Goal: Contribute content: Contribute content

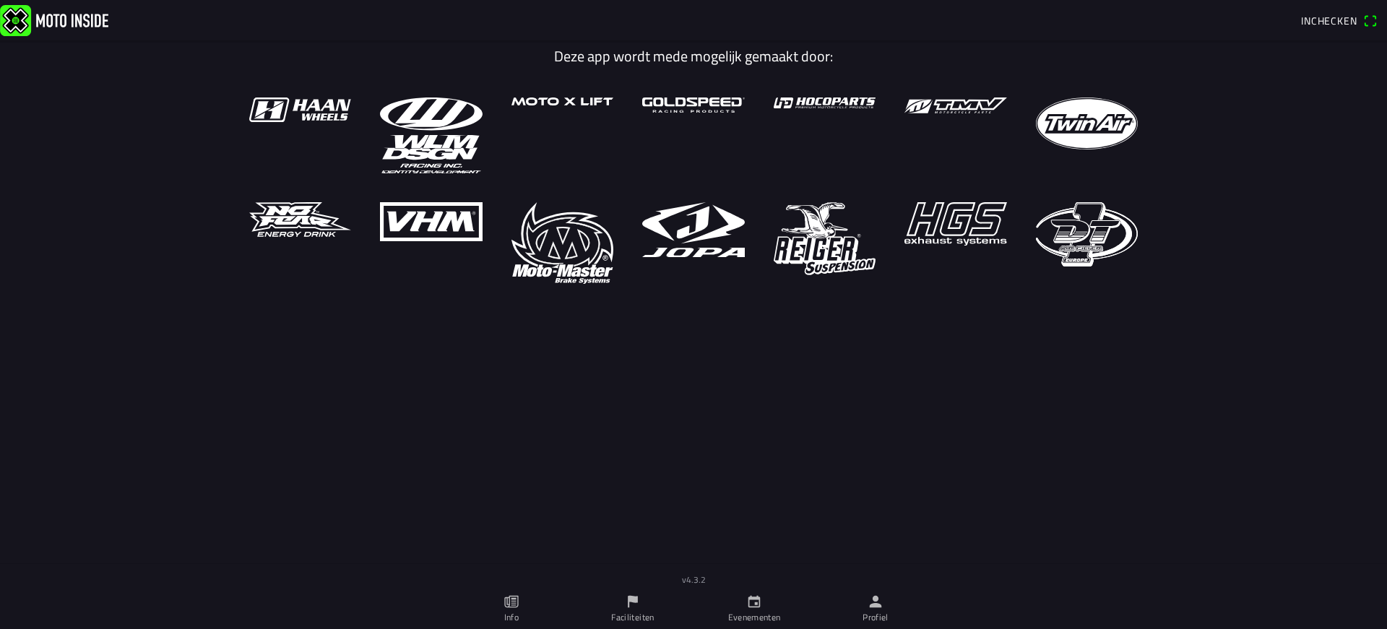
click at [894, 619] on link "Profiel" at bounding box center [875, 609] width 121 height 40
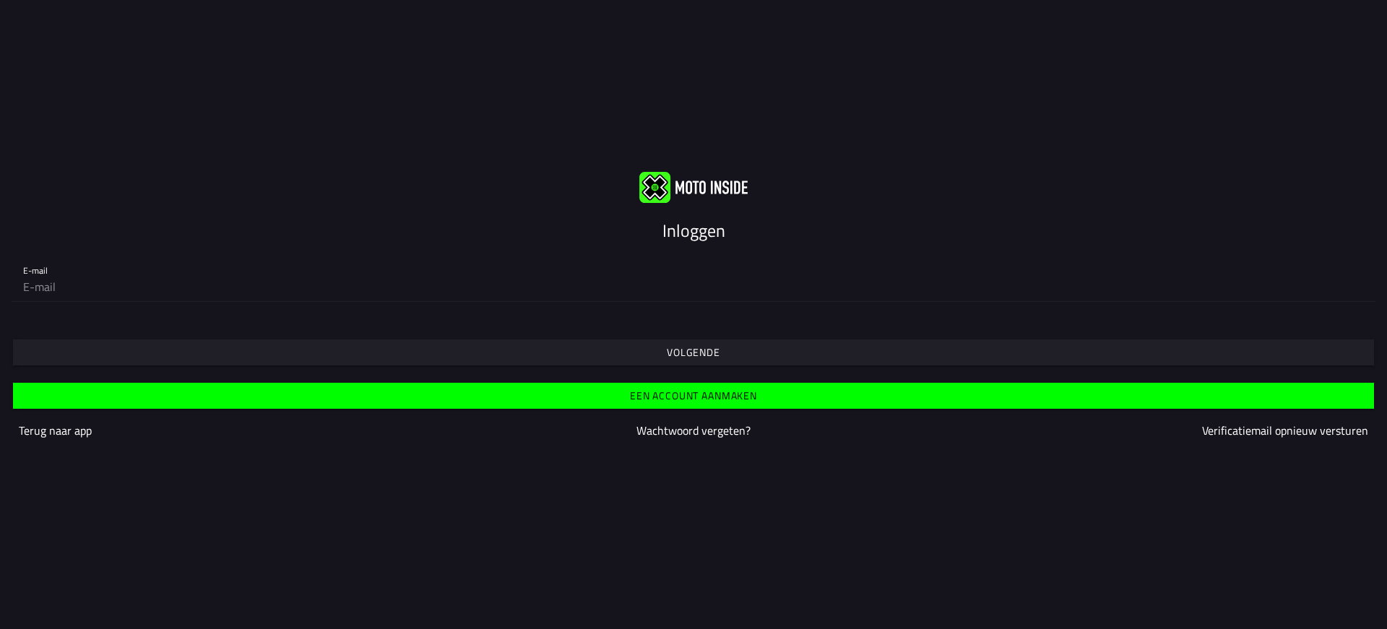
click at [610, 264] on div "E-mail" at bounding box center [693, 278] width 1341 height 46
click at [598, 276] on input "email" at bounding box center [693, 286] width 1341 height 29
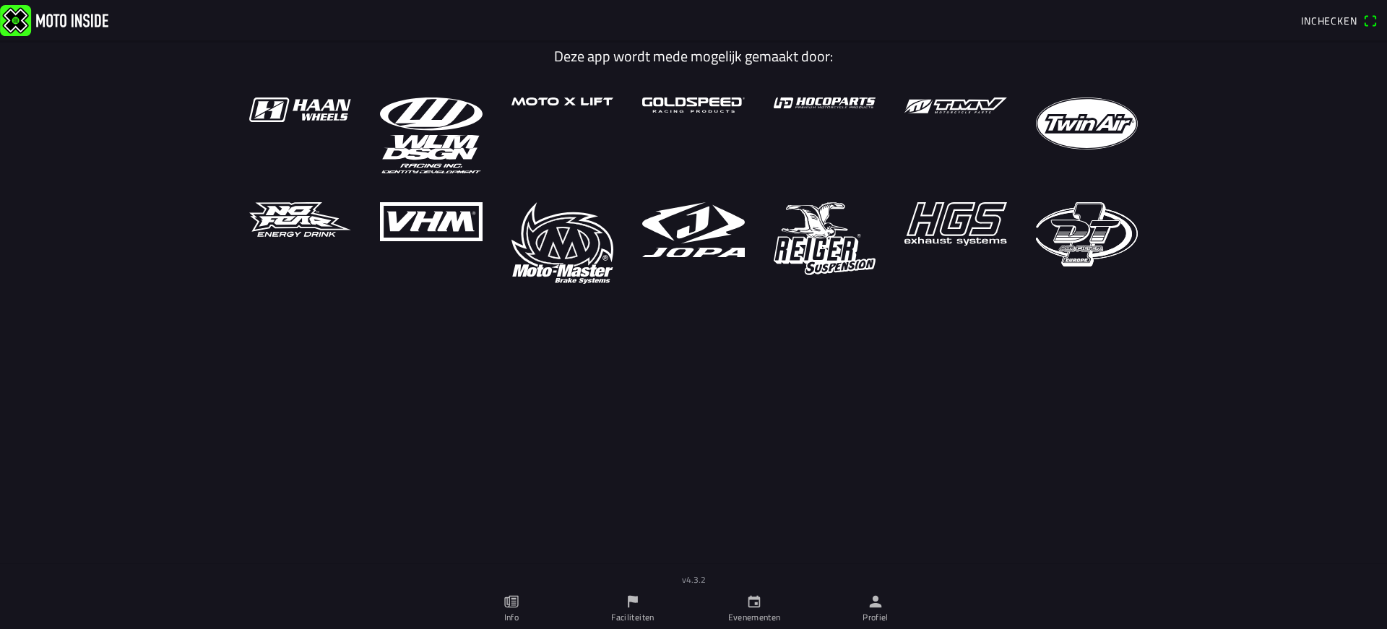
click at [868, 602] on icon "person" at bounding box center [876, 602] width 16 height 16
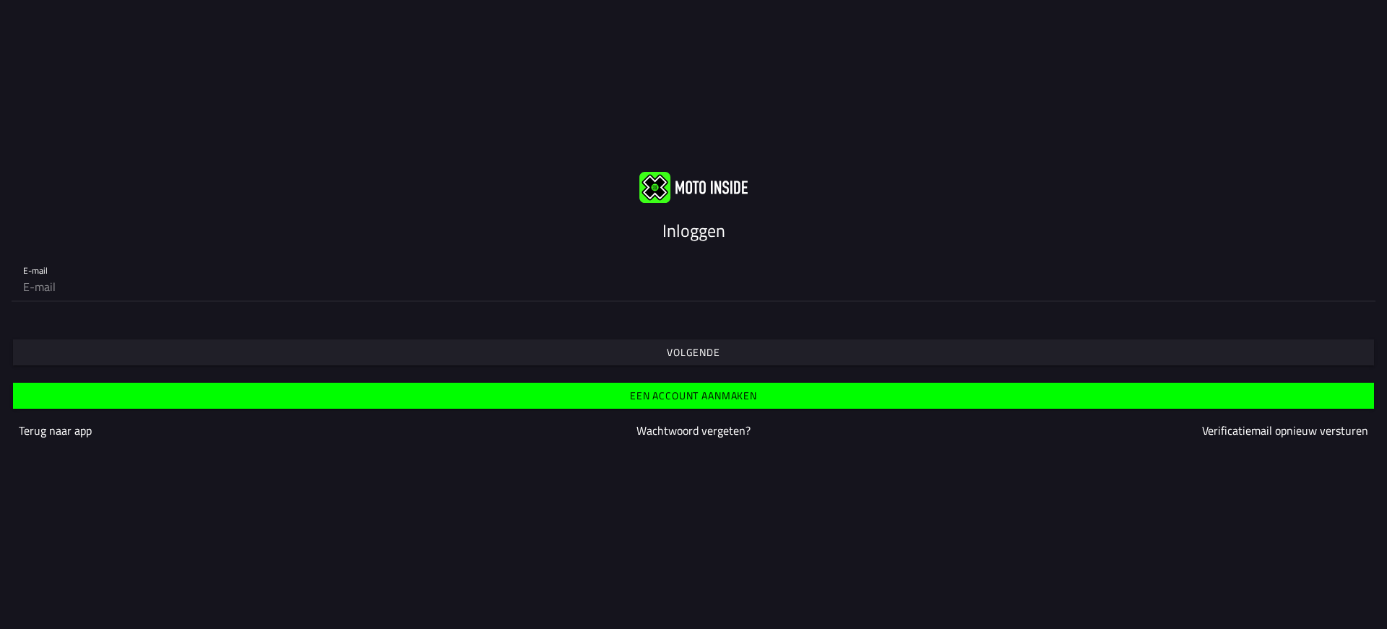
click at [239, 283] on input "email" at bounding box center [693, 286] width 1341 height 29
type input "[EMAIL_ADDRESS][DOMAIN_NAME]"
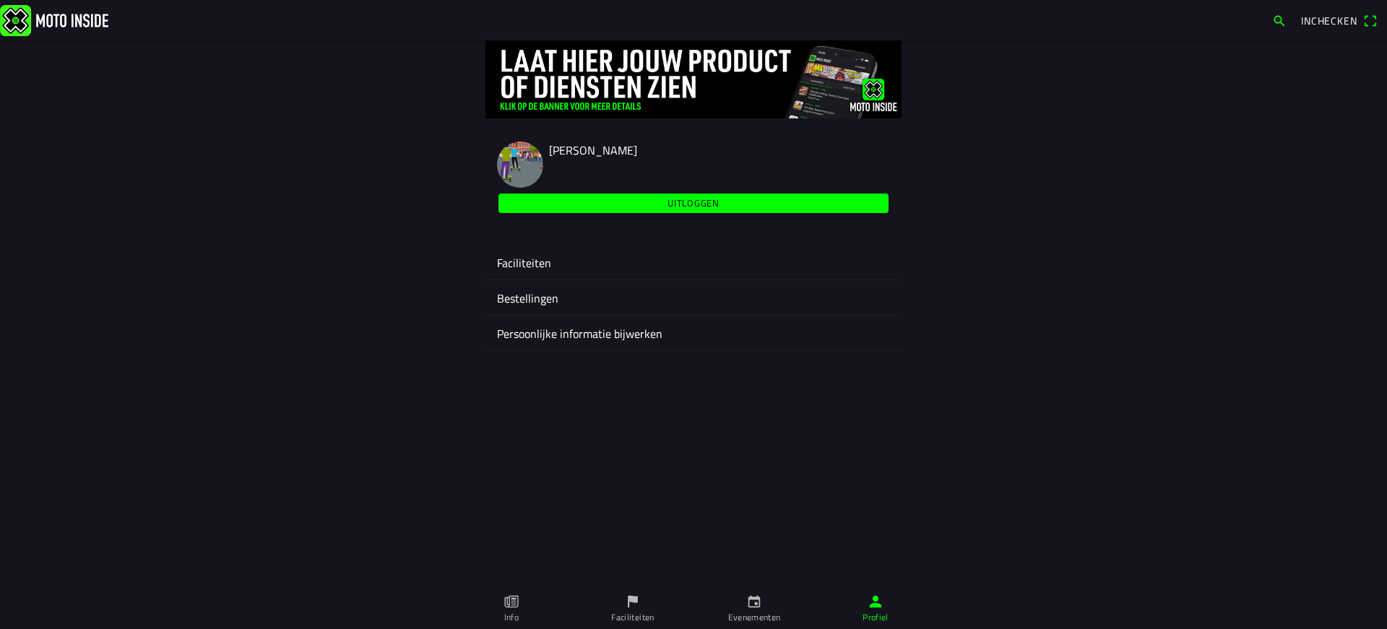
click at [628, 605] on icon "flag" at bounding box center [633, 602] width 10 height 12
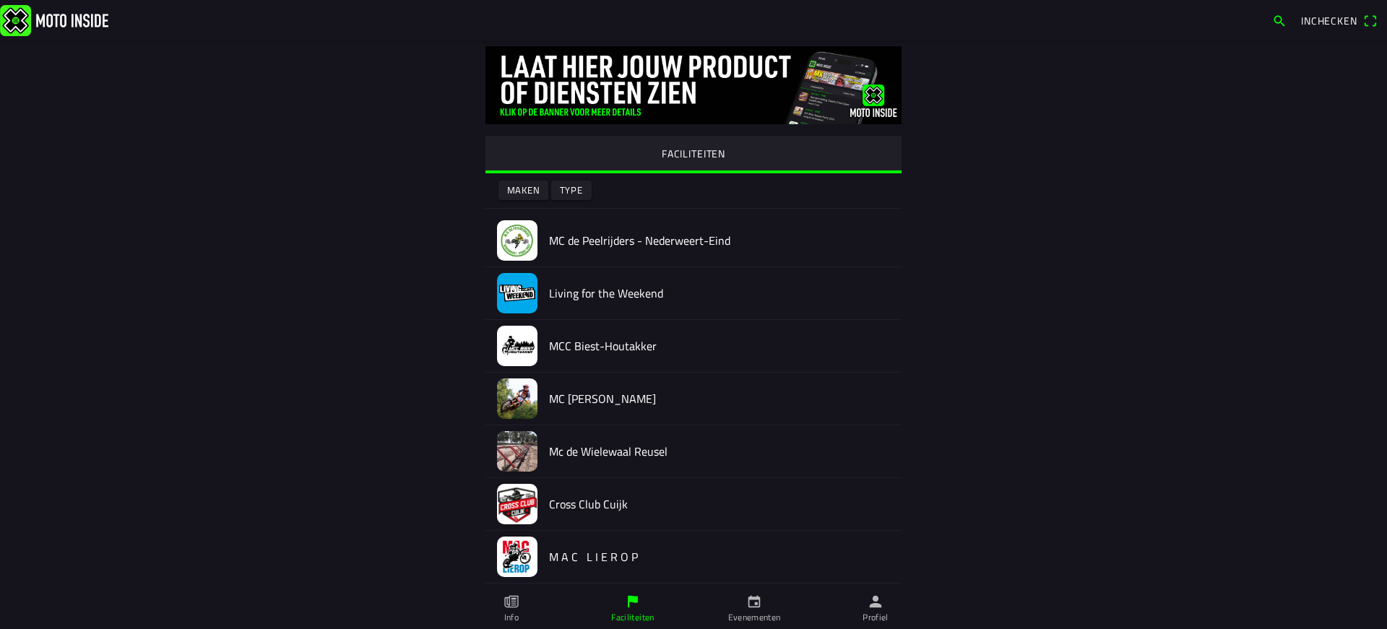
click at [0, 0] on slot "Maken" at bounding box center [0, 0] width 0 height 0
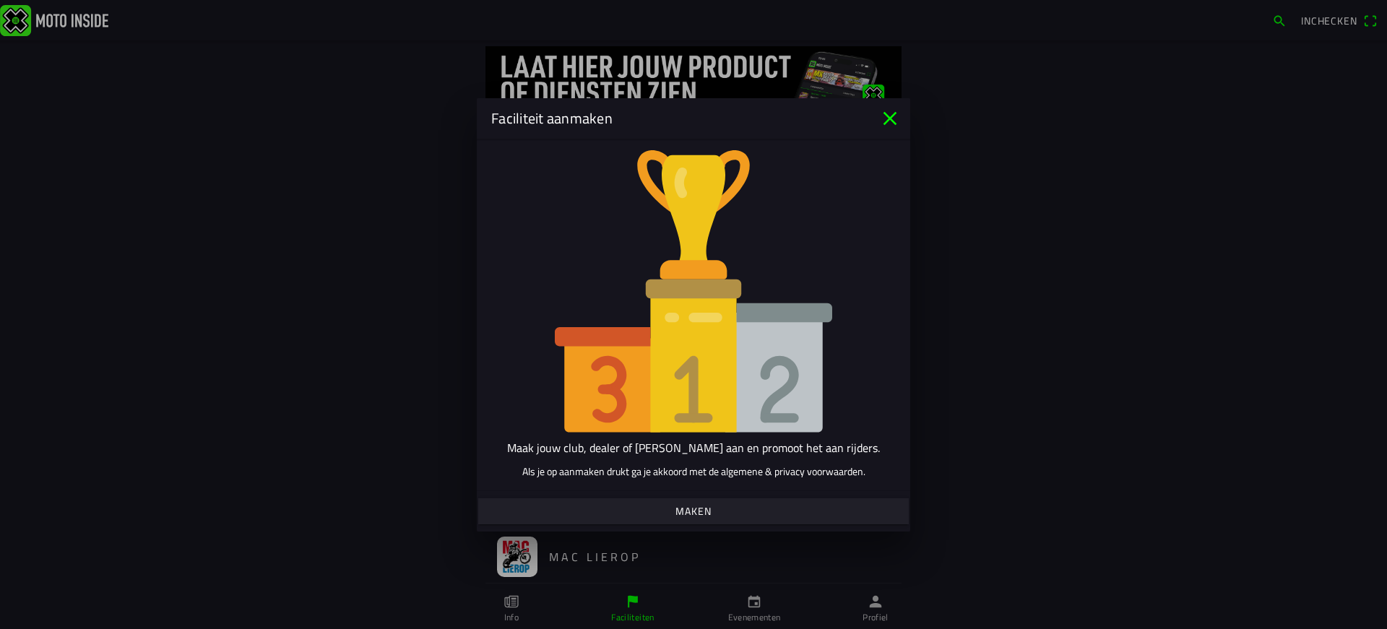
click at [634, 514] on span "Maken" at bounding box center [693, 511] width 408 height 26
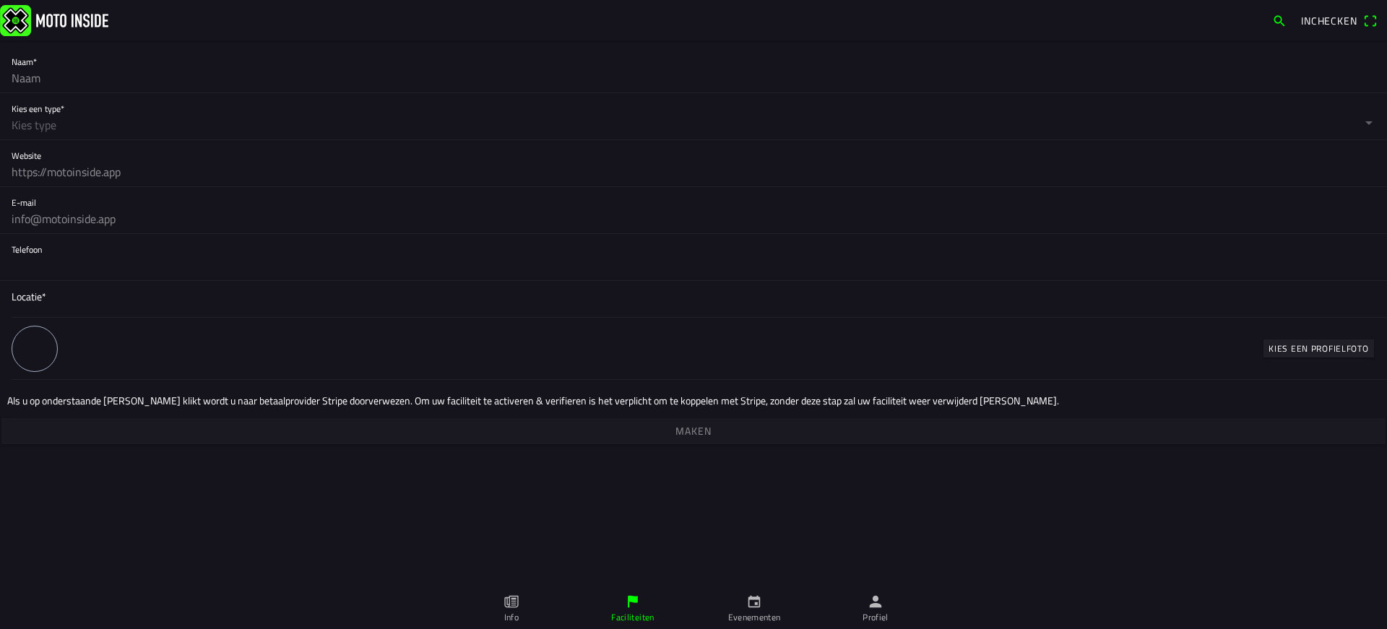
click at [70, 82] on input "text" at bounding box center [694, 78] width 1364 height 29
type input "Test Facility"
click at [122, 93] on button "button" at bounding box center [699, 116] width 1375 height 46
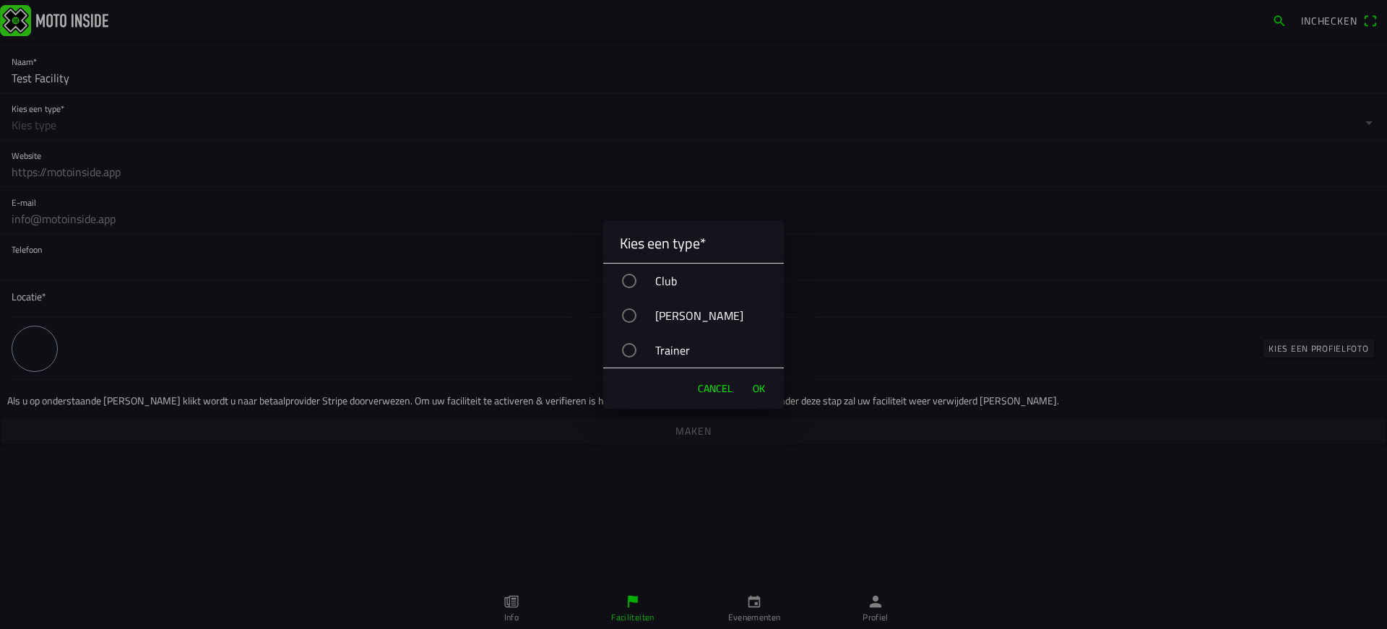
click at [640, 283] on div "Club" at bounding box center [701, 281] width 166 height 36
drag, startPoint x: 763, startPoint y: 386, endPoint x: 746, endPoint y: 381, distance: 17.4
click at [762, 385] on span "OK" at bounding box center [759, 388] width 12 height 14
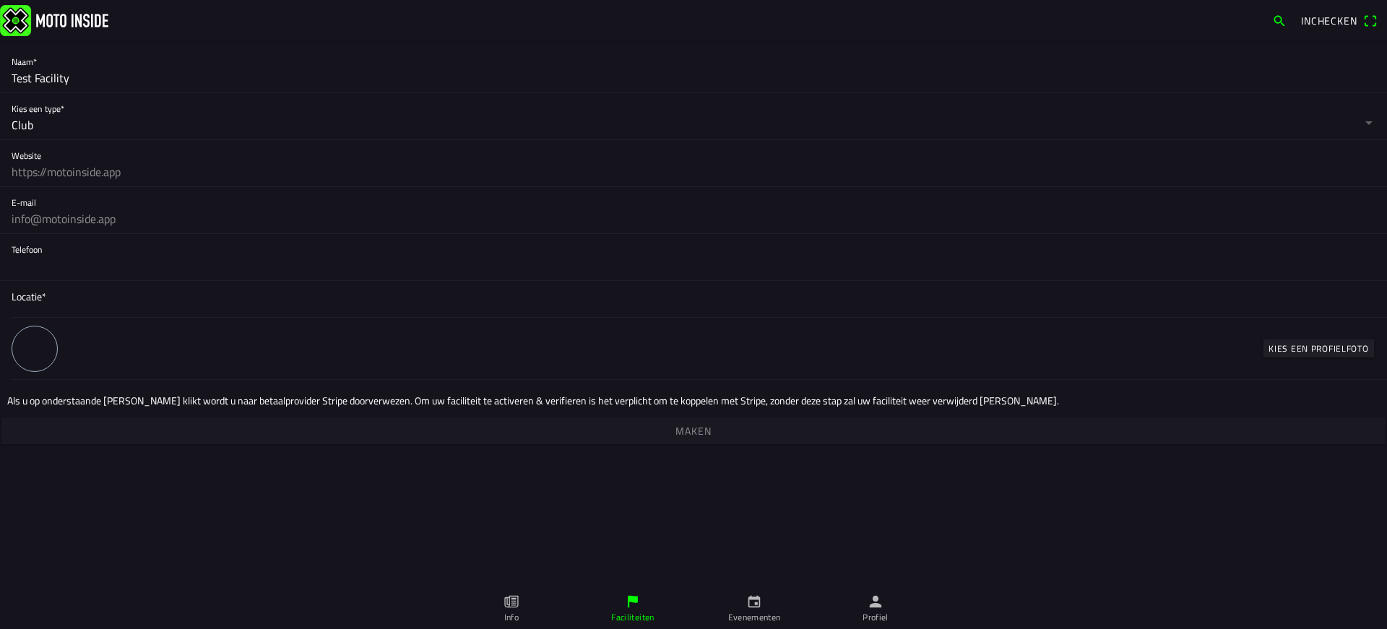
click at [85, 181] on input "text" at bounding box center [694, 171] width 1364 height 29
type input "https://motoinside.app"
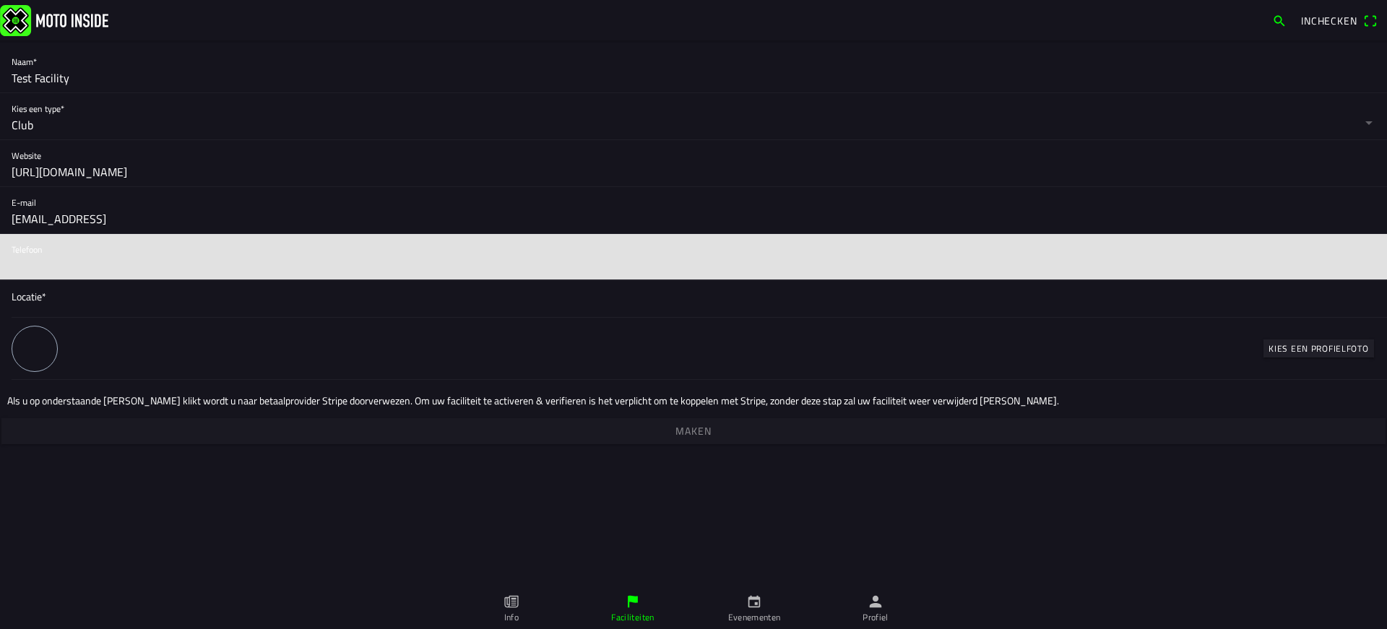
click at [171, 221] on input "info@motoinside.ap" at bounding box center [694, 218] width 1364 height 29
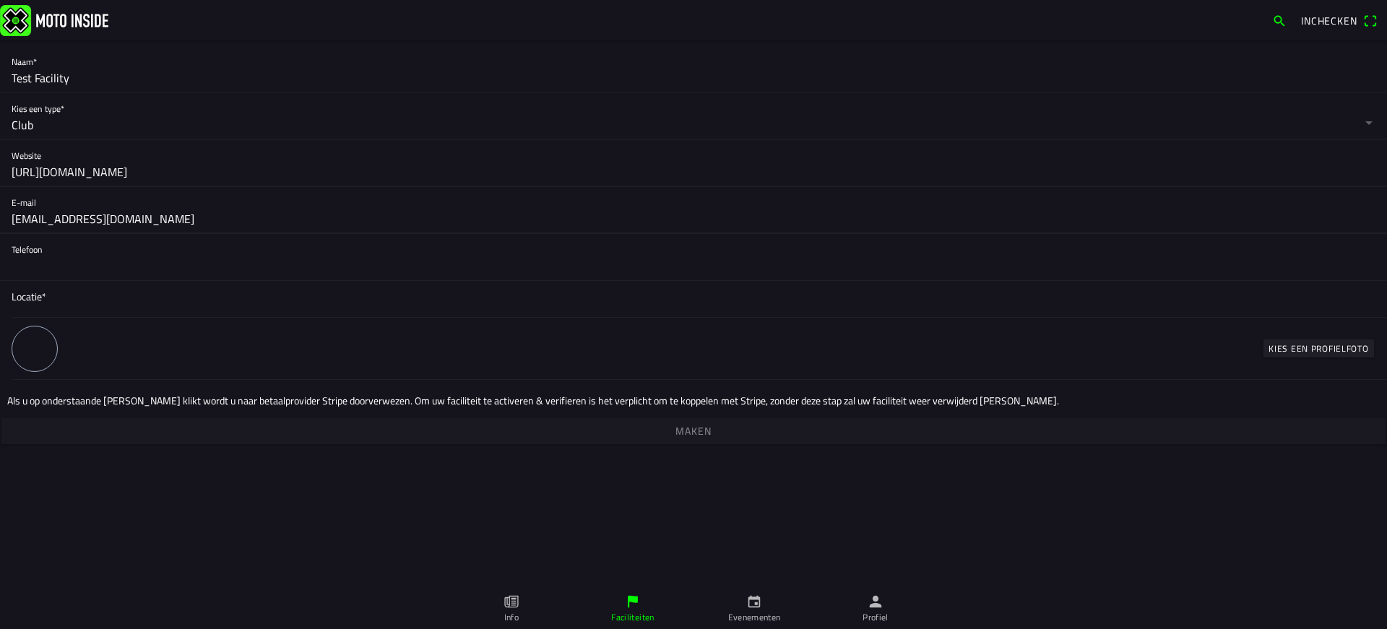
type input "info@motoinside.app"
click at [150, 264] on input "tel" at bounding box center [694, 265] width 1364 height 29
type input "+314023132132131"
click at [156, 297] on span "Locatie*" at bounding box center [694, 296] width 1364 height 15
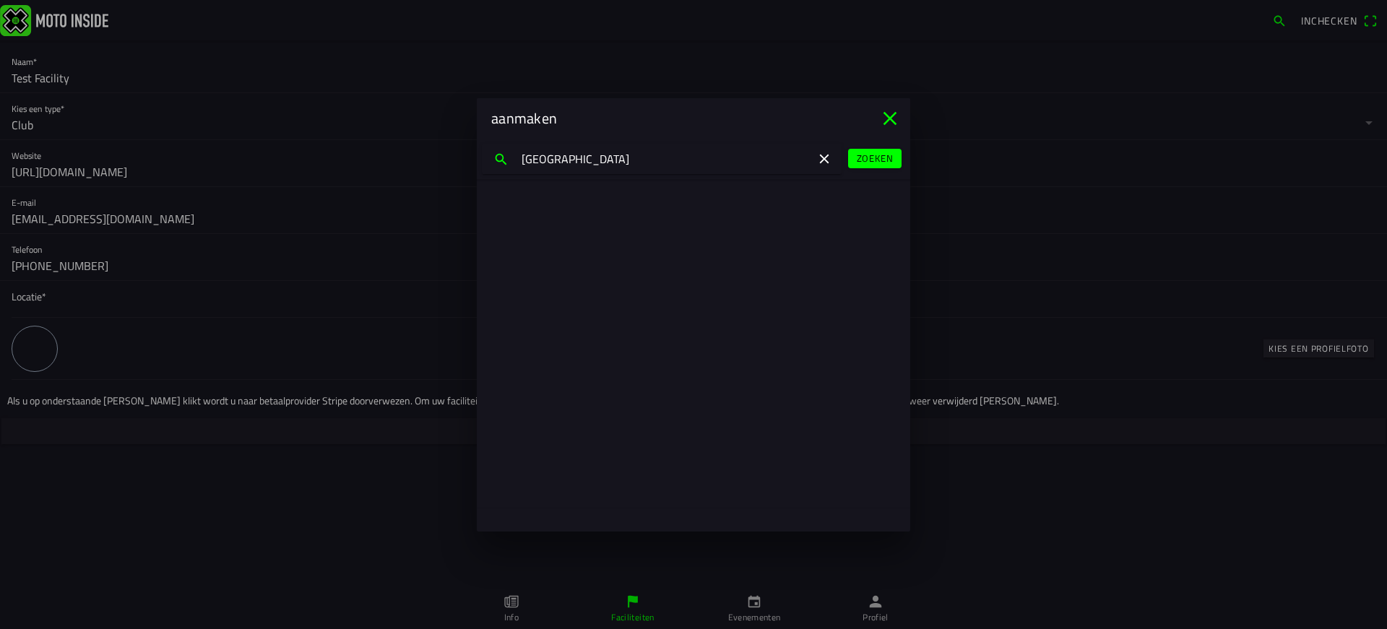
type input "Eindhoven"
click at [0, 0] on slot "Zoeken" at bounding box center [0, 0] width 0 height 0
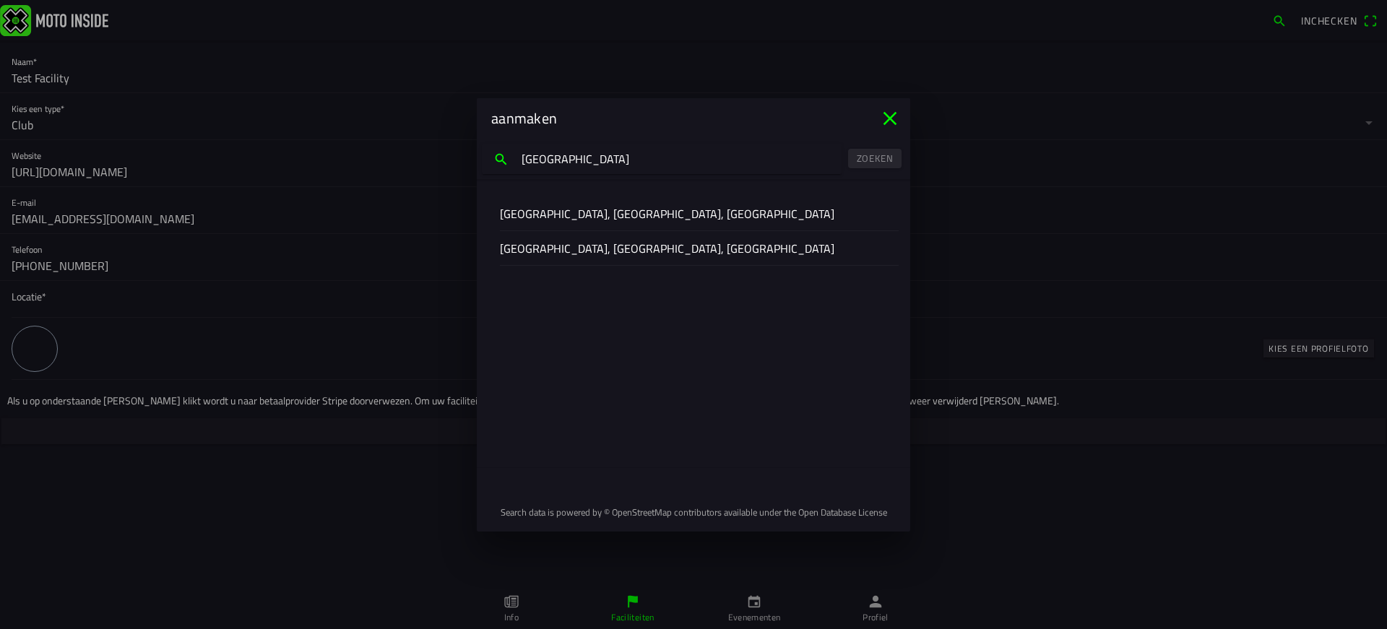
click at [0, 0] on slot "Eindhoven, Noord-Brabant, Nederland" at bounding box center [0, 0] width 0 height 0
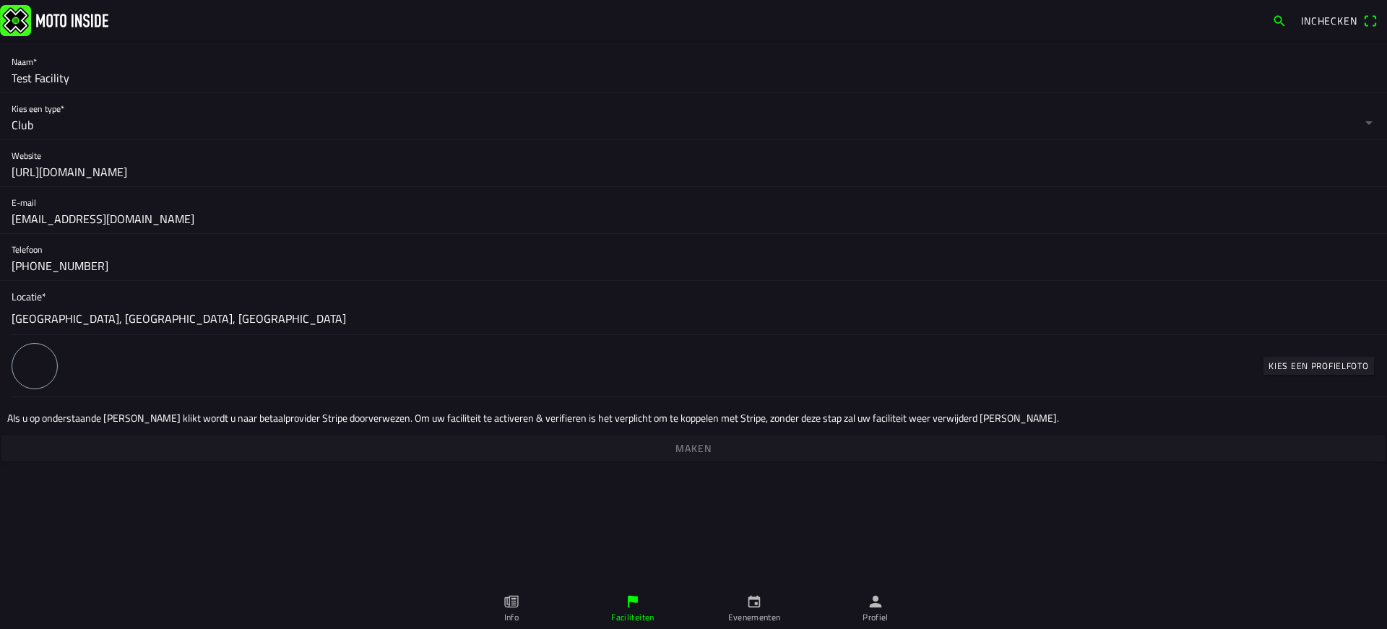
click at [0, 0] on slot "Kies een profielfoto" at bounding box center [0, 0] width 0 height 0
click at [748, 455] on span "Maken" at bounding box center [693, 449] width 1362 height 26
